Goal: Information Seeking & Learning: Find specific fact

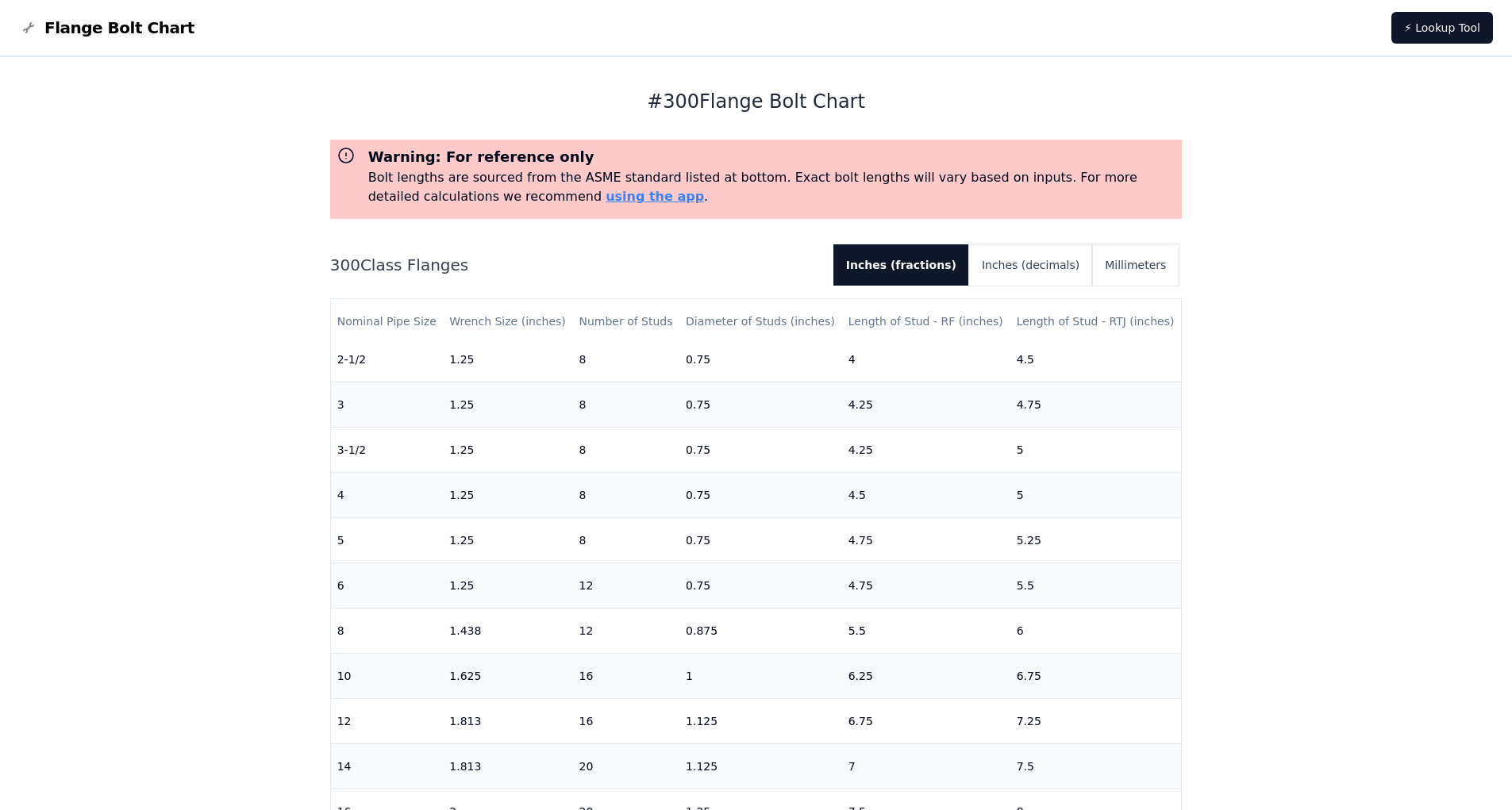
scroll to position [317, 0]
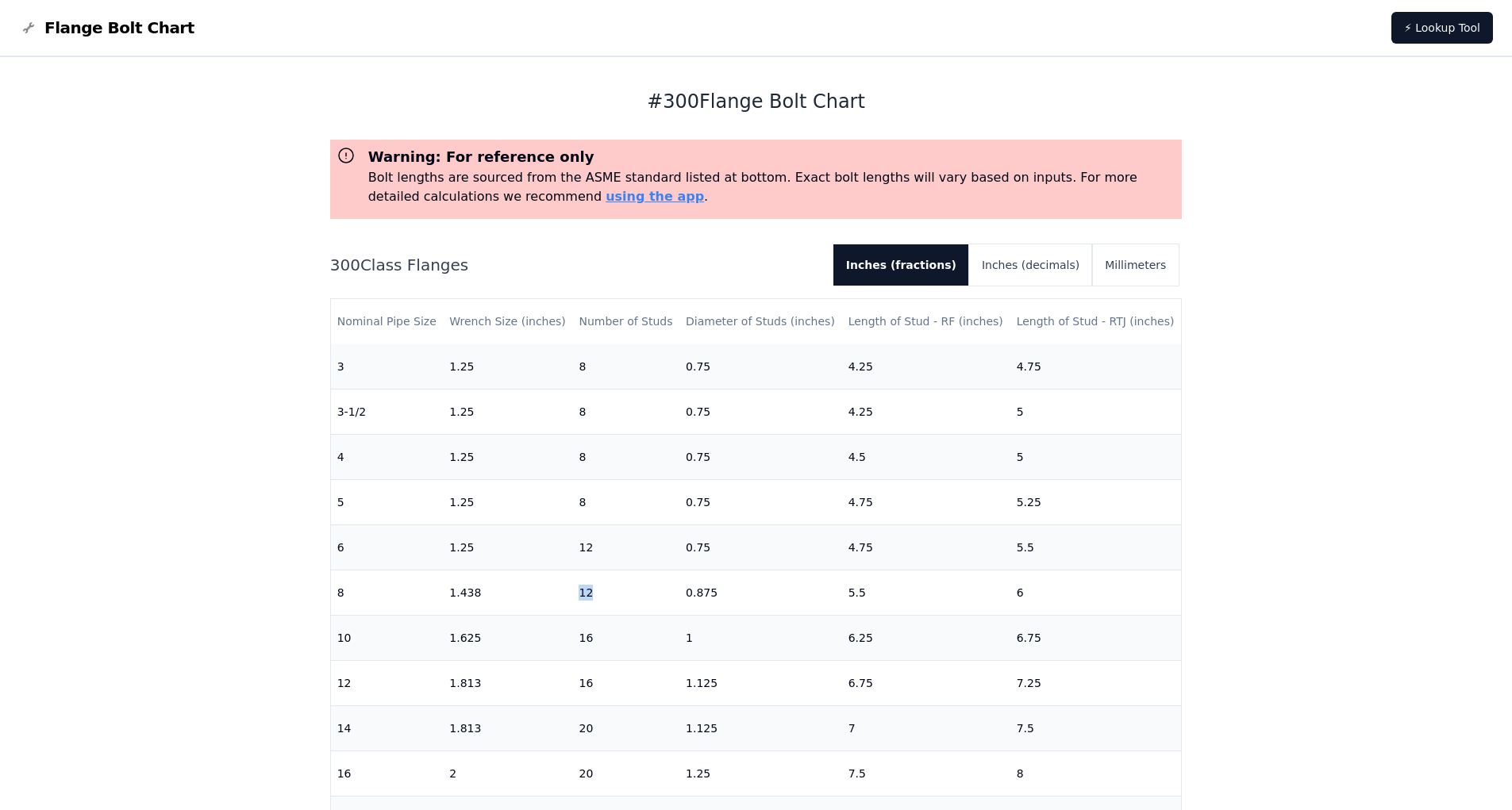
drag, startPoint x: 576, startPoint y: 596, endPoint x: 591, endPoint y: 594, distance: 15.1
click at [591, 594] on td "12" at bounding box center [626, 592] width 107 height 45
click at [1362, 162] on div "# 300 Flange Bolt Chart Warning: For reference only Bolt lengths are sourced fr…" at bounding box center [756, 667] width 1512 height 1219
drag, startPoint x: 657, startPoint y: 99, endPoint x: 862, endPoint y: 101, distance: 205.0
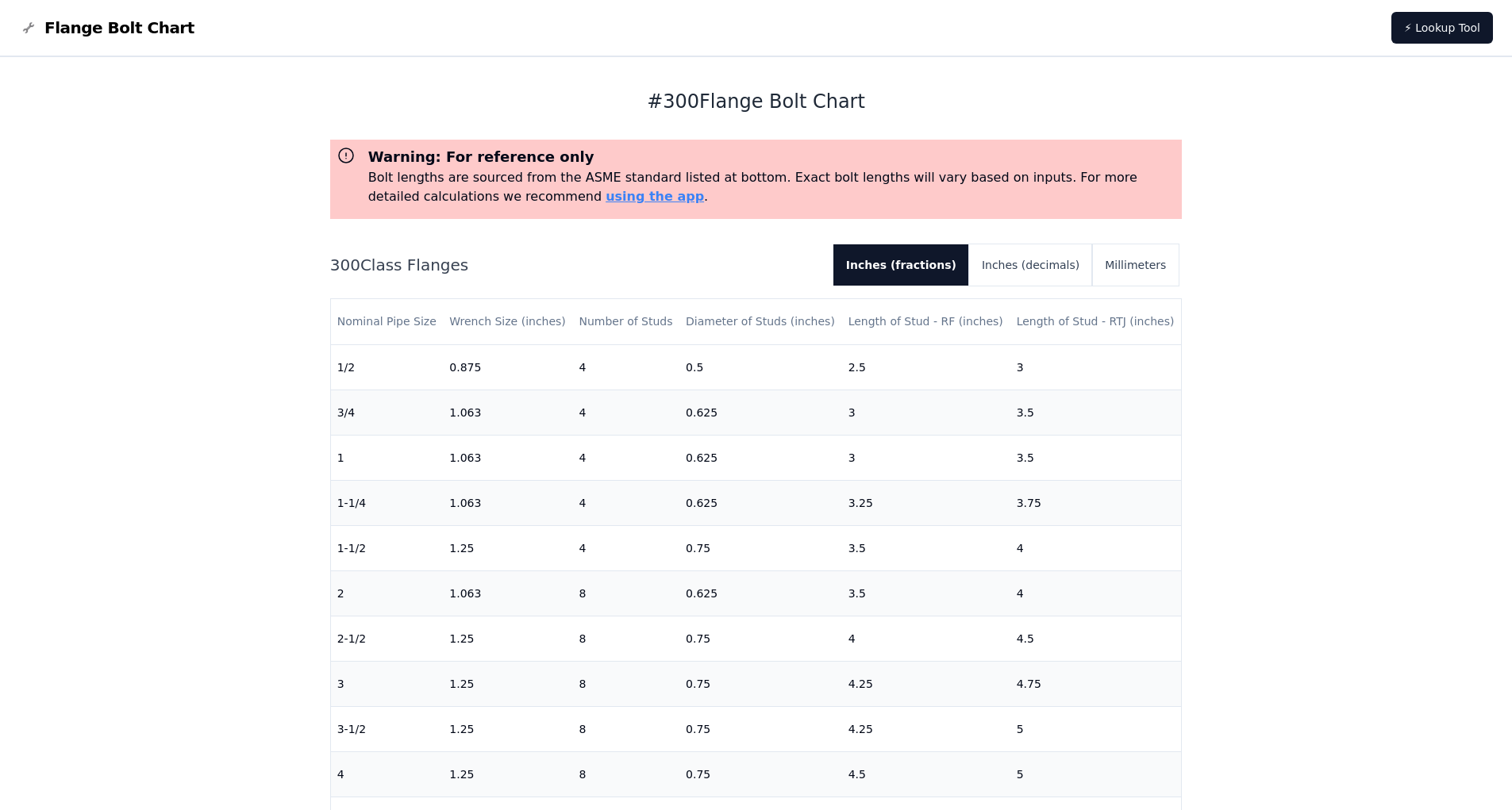
click at [862, 101] on h1 "# 300 Flange Bolt Chart" at bounding box center [756, 101] width 852 height 25
copy h1 "# 300 Flange Bolt Chart"
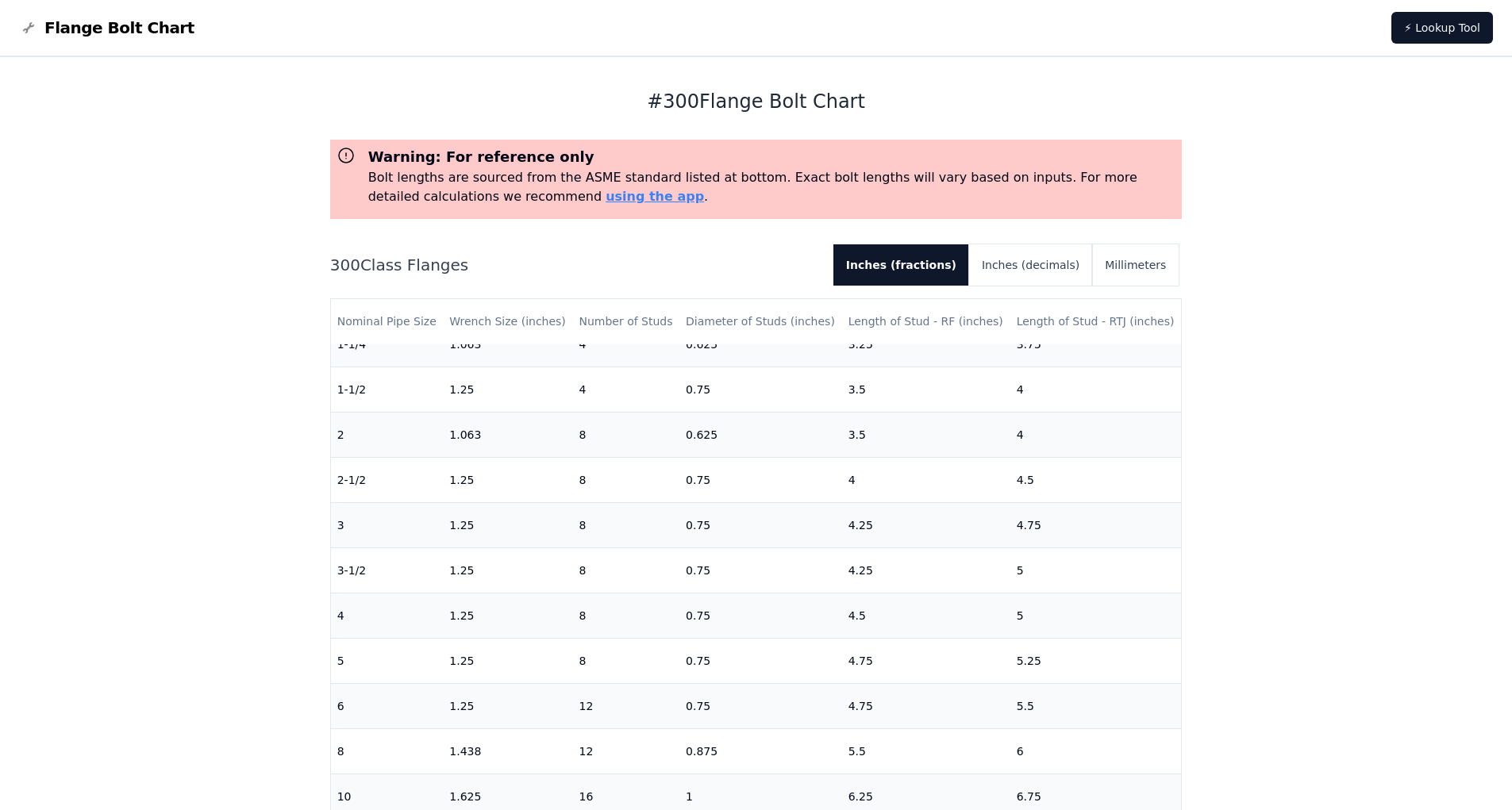
scroll to position [317, 0]
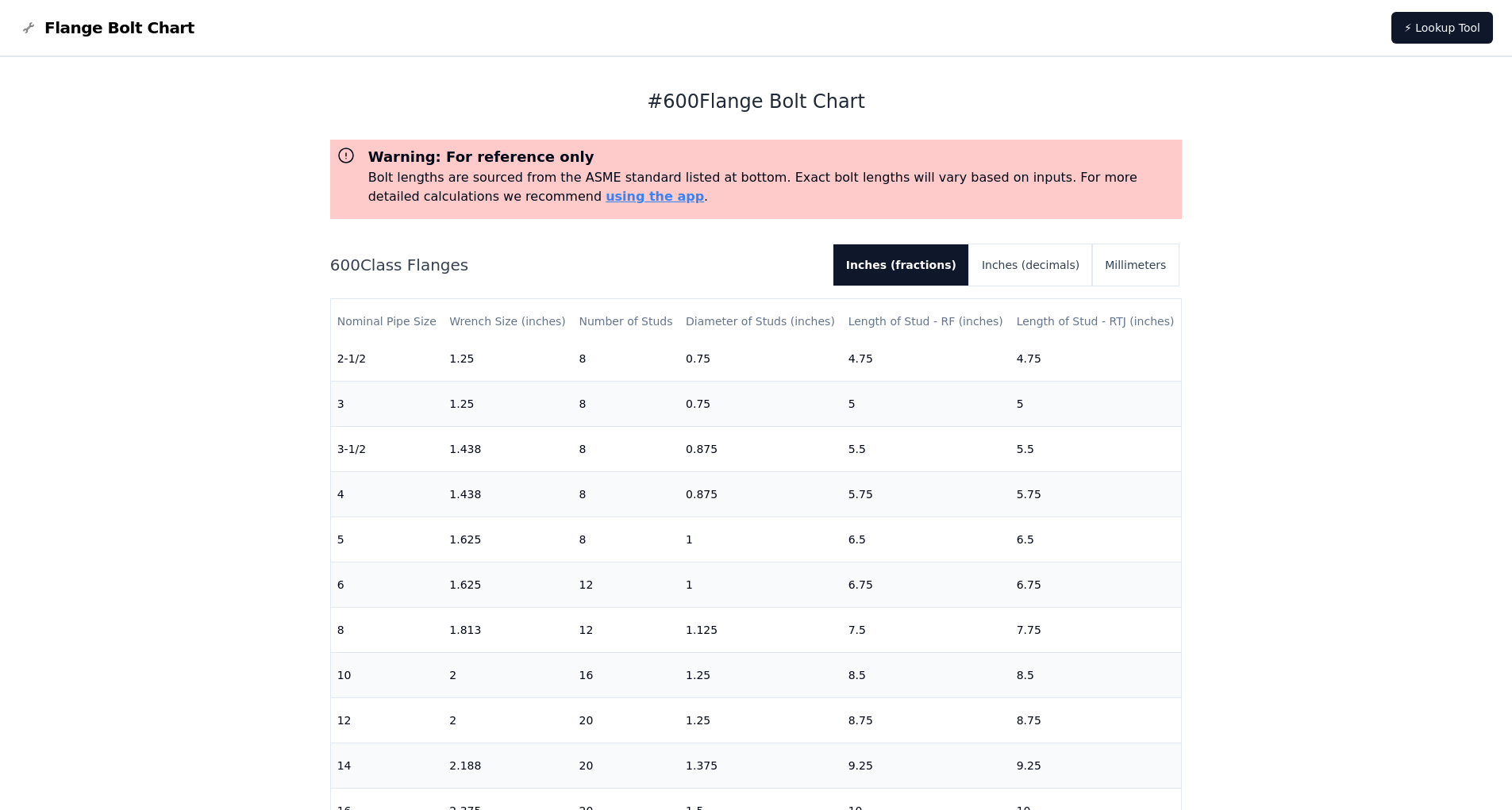
scroll to position [317, 0]
